Goal: Use online tool/utility: Utilize a website feature to perform a specific function

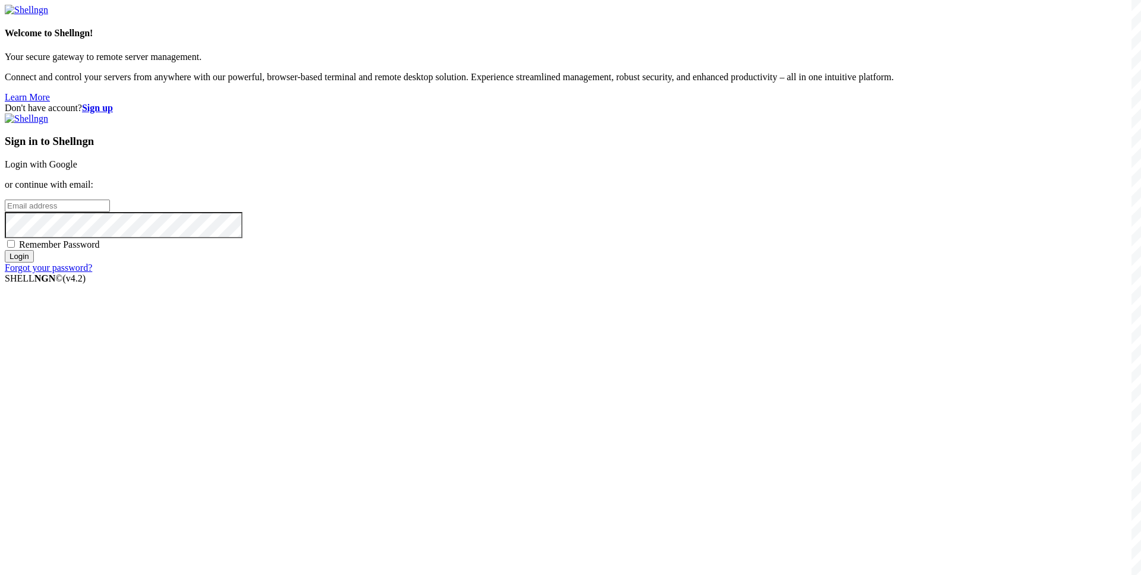
click at [110, 212] on input "email" at bounding box center [57, 206] width 105 height 12
paste input "[EMAIL_ADDRESS][DOMAIN_NAME]"
type input "[EMAIL_ADDRESS][DOMAIN_NAME]"
click at [34, 263] on input "Login" at bounding box center [19, 256] width 29 height 12
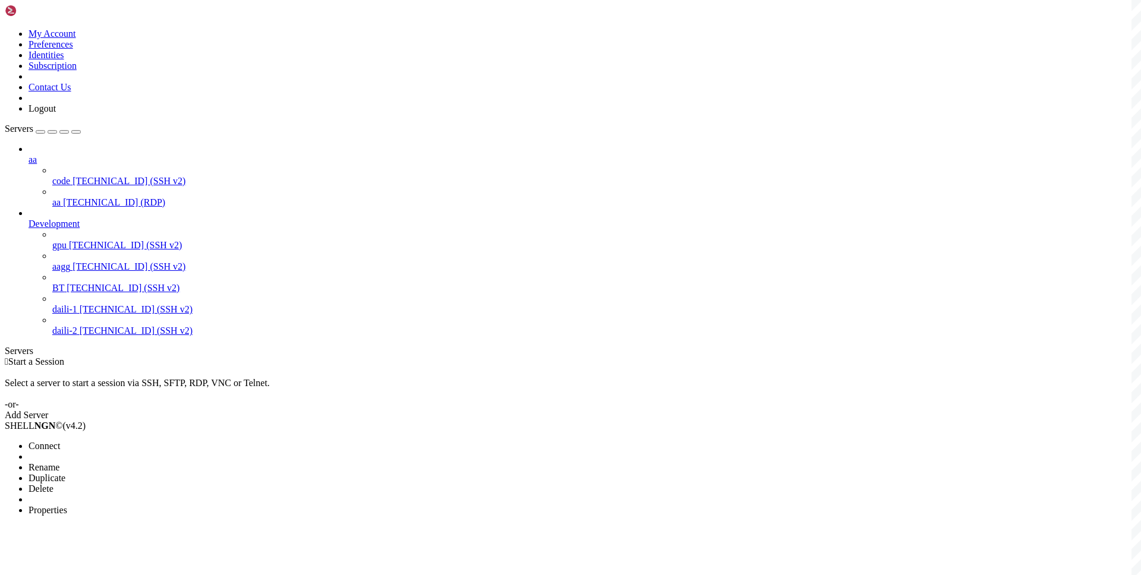
click at [60, 441] on span "Connect" at bounding box center [45, 446] width 32 height 10
